Goal: Transaction & Acquisition: Purchase product/service

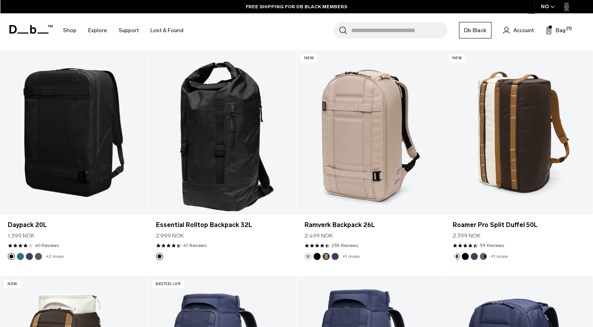
scroll to position [1061, 0]
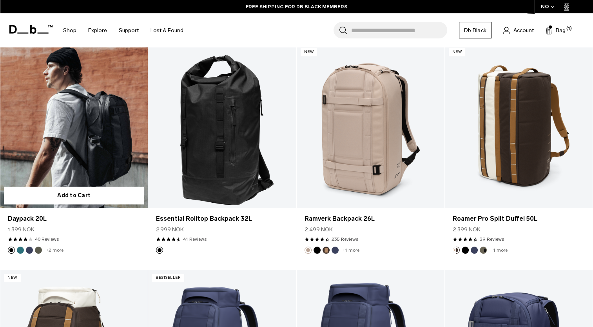
click at [29, 249] on button "Blue Hour" at bounding box center [29, 250] width 7 height 7
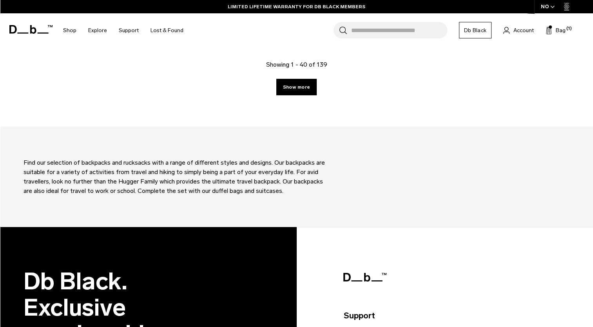
scroll to position [2416, 0]
